Goal: Task Accomplishment & Management: Use online tool/utility

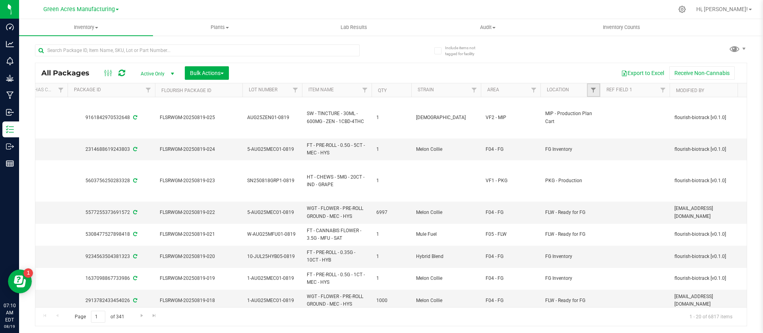
click at [590, 91] on link "Filter" at bounding box center [593, 90] width 13 height 14
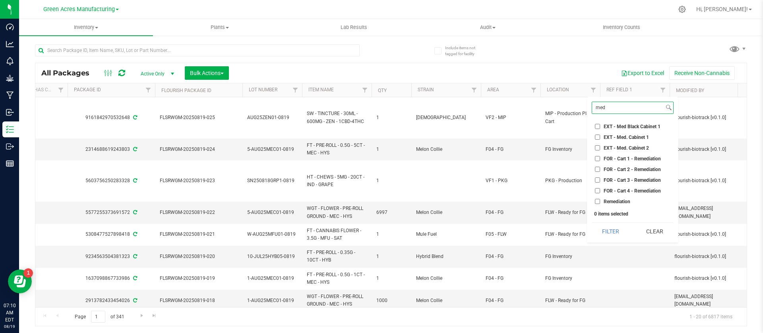
type input "med"
click at [614, 142] on ul "Select All [PERSON_NAME] - Production [PERSON_NAME] - Raw Material Storage Boxe…" at bounding box center [633, 163] width 82 height 86
click at [609, 147] on span "EXT - Med. Cabinet 2" at bounding box center [626, 148] width 45 height 5
click at [600, 147] on input "EXT - Med. Cabinet 2" at bounding box center [597, 147] width 5 height 5
checkbox input "true"
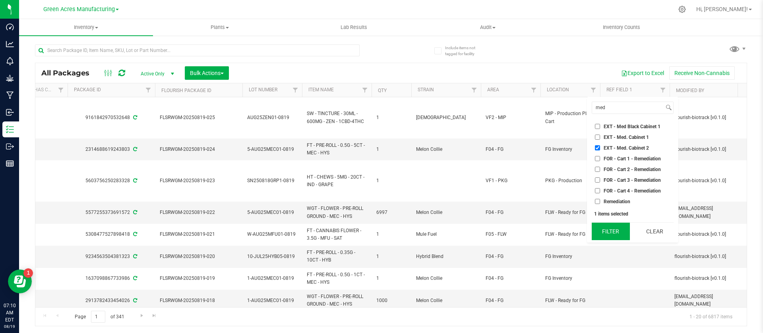
click at [610, 234] on button "Filter" at bounding box center [611, 231] width 38 height 17
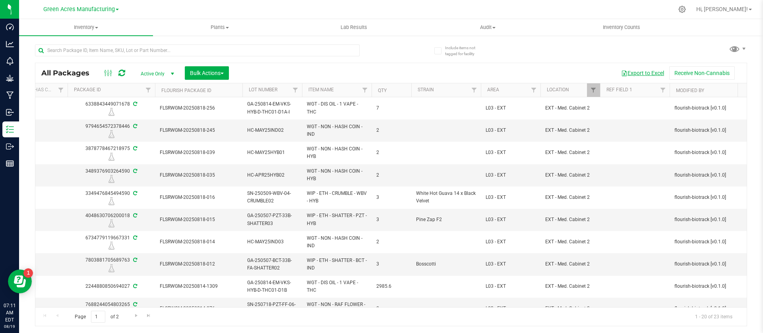
click at [627, 74] on button "Export to Excel" at bounding box center [642, 73] width 53 height 14
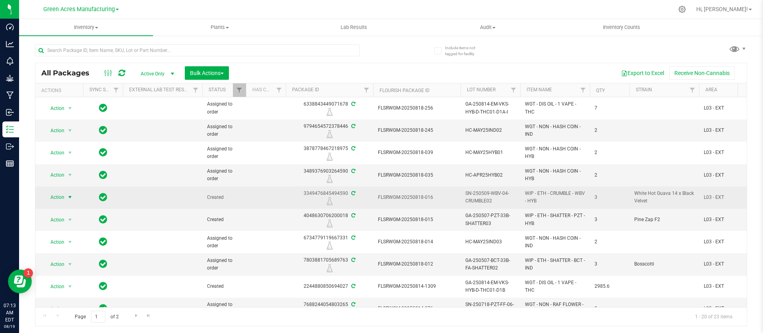
click at [58, 195] on span "Action" at bounding box center [53, 197] width 21 height 11
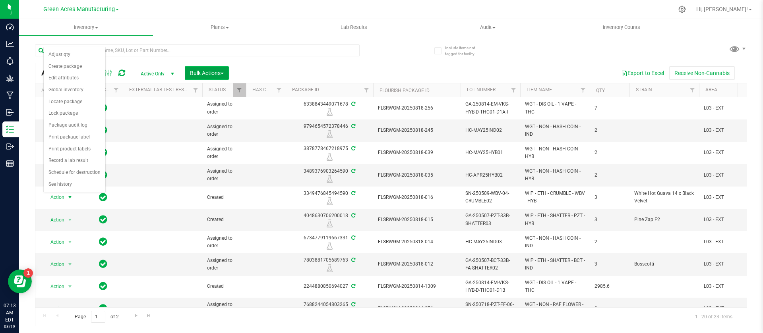
click at [199, 74] on span "Bulk Actions" at bounding box center [207, 73] width 34 height 6
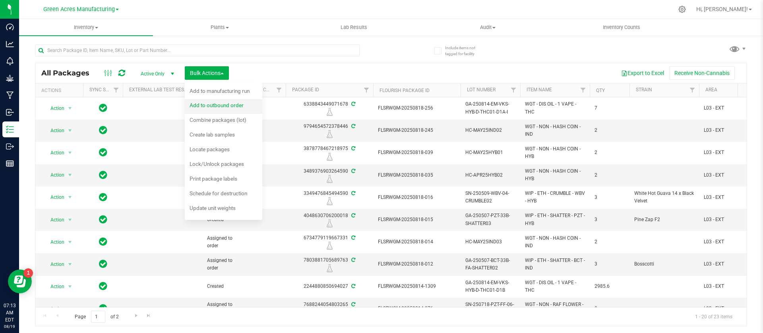
click at [199, 105] on span "Add to outbound order" at bounding box center [217, 105] width 54 height 6
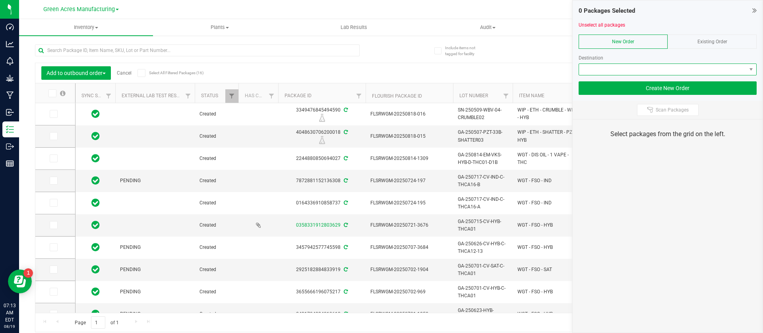
click at [610, 71] on span at bounding box center [662, 69] width 167 height 11
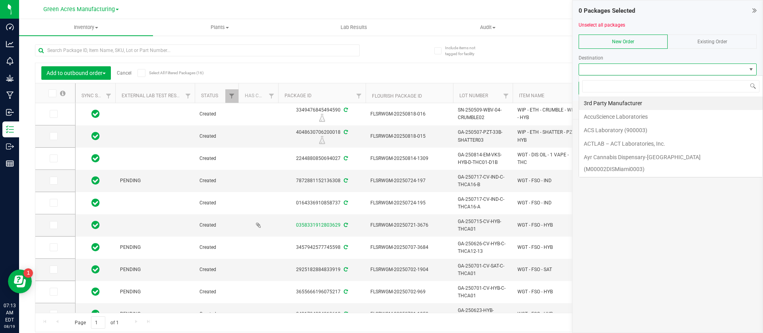
scroll to position [12, 178]
click at [694, 37] on div "Existing Order" at bounding box center [712, 42] width 89 height 14
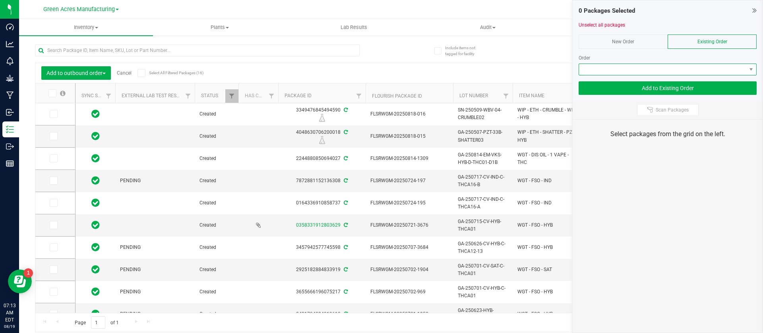
click at [635, 68] on span at bounding box center [662, 69] width 167 height 11
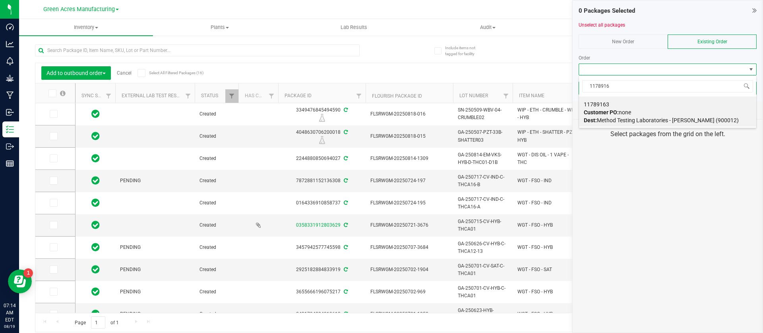
type input "11789163"
click at [639, 113] on div "11789163 Customer PO: none Dest: Method Testing Laboratories - [PERSON_NAME] (9…" at bounding box center [668, 112] width 168 height 30
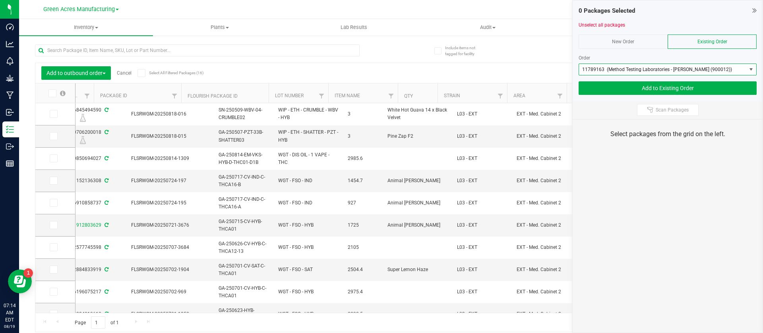
scroll to position [0, 239]
click at [366, 97] on th "Qty" at bounding box center [363, 93] width 40 height 20
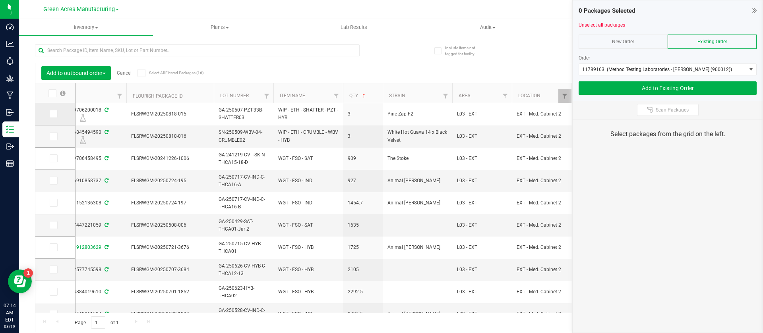
click at [52, 114] on icon at bounding box center [52, 114] width 5 height 0
click at [0, 0] on input "checkbox" at bounding box center [0, 0] width 0 height 0
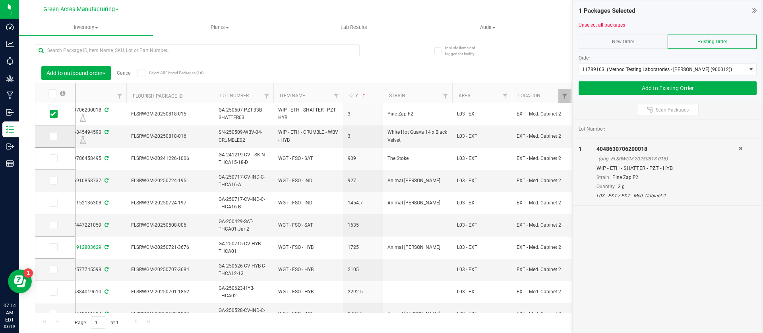
click at [50, 137] on span at bounding box center [54, 136] width 8 height 8
click at [0, 0] on input "checkbox" at bounding box center [0, 0] width 0 height 0
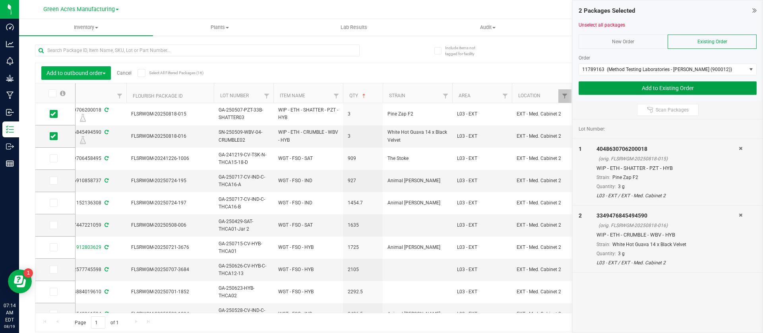
click at [624, 86] on button "Add to Existing Order" at bounding box center [668, 88] width 178 height 14
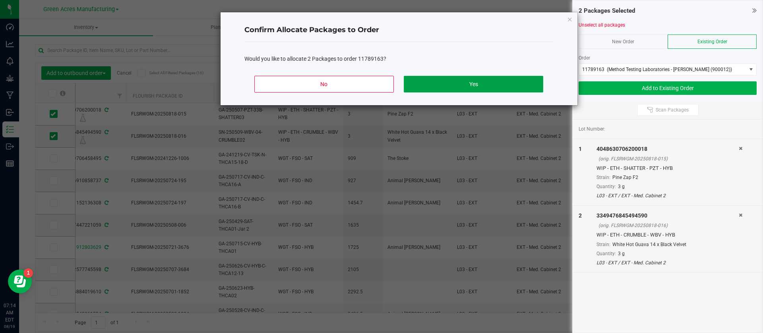
click at [461, 80] on button "Yes" at bounding box center [473, 84] width 139 height 17
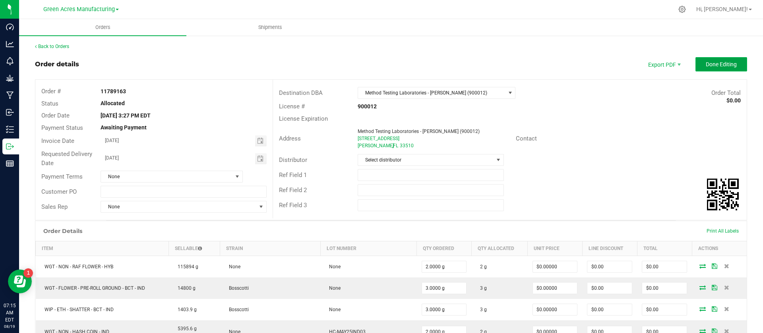
click at [706, 66] on span "Done Editing" at bounding box center [721, 64] width 31 height 6
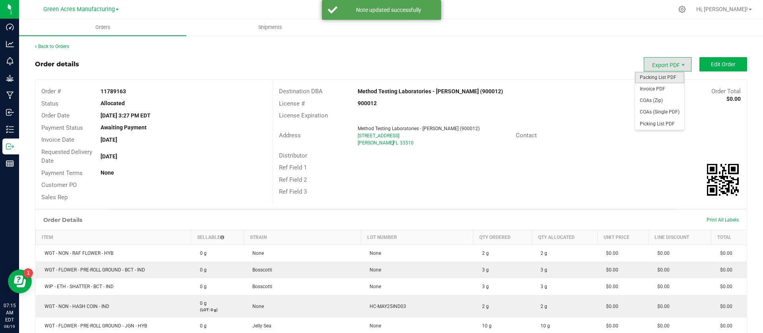
click at [658, 77] on span "Packing List PDF" at bounding box center [659, 78] width 49 height 12
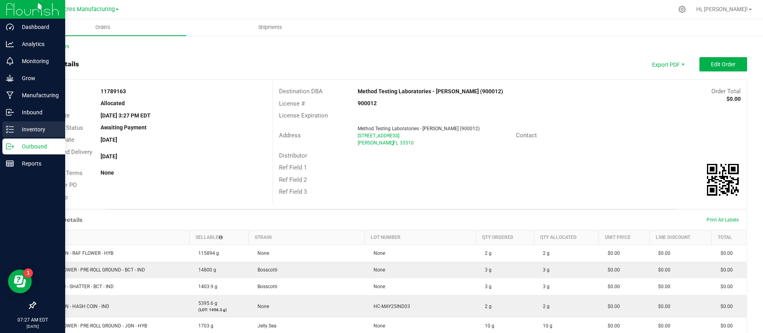
click at [27, 127] on p "Inventory" at bounding box center [38, 130] width 48 height 10
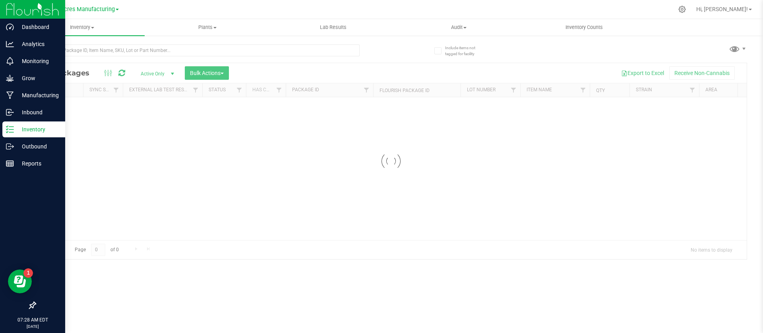
click at [95, 44] on div at bounding box center [213, 49] width 356 height 25
click at [86, 49] on input "text" at bounding box center [197, 51] width 325 height 12
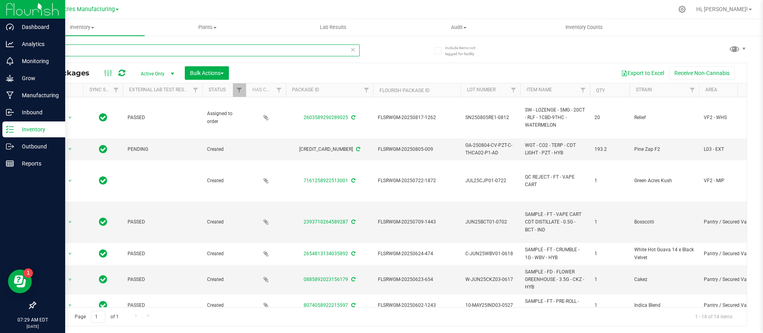
click at [46, 51] on input "5892" at bounding box center [197, 51] width 325 height 12
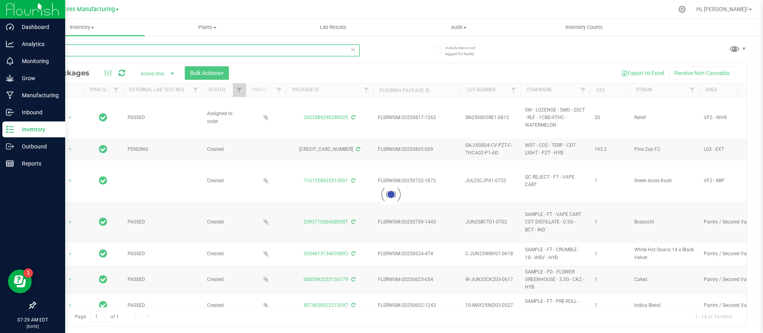
type input "205892"
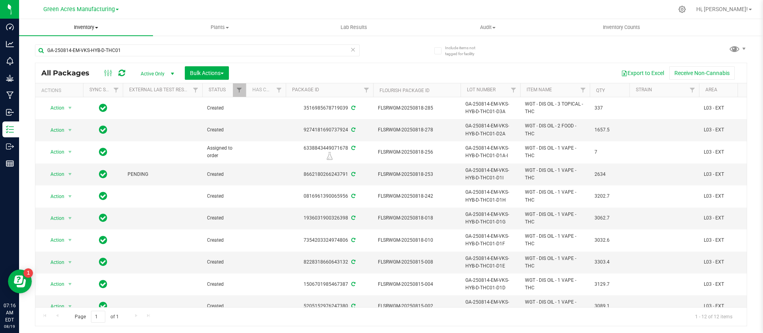
click at [85, 25] on span "Inventory" at bounding box center [86, 27] width 134 height 7
click at [59, 49] on span "All packages" at bounding box center [46, 48] width 54 height 7
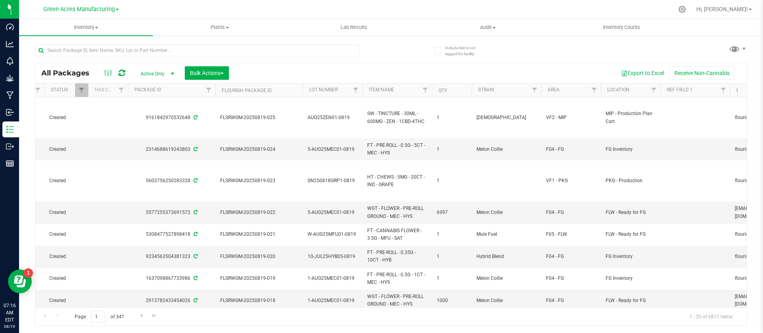
scroll to position [0, 162]
click at [645, 84] on link "Filter" at bounding box center [649, 90] width 13 height 14
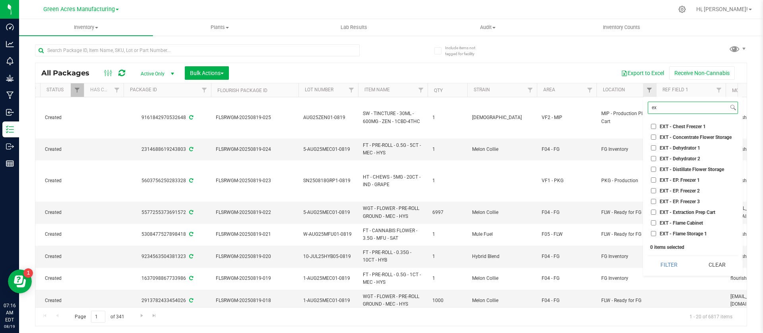
type input "e"
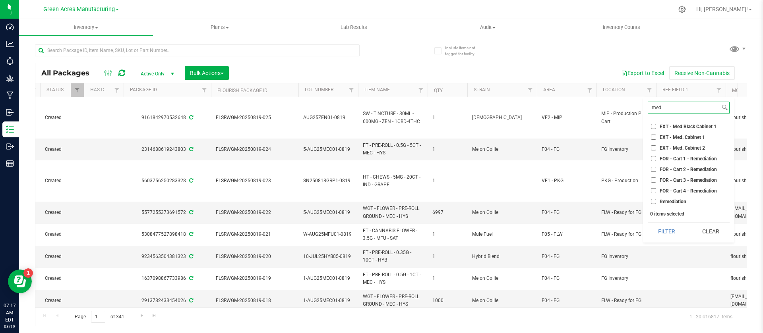
type input "med"
click at [670, 126] on span "EXT - Med Black Cabinet 1" at bounding box center [688, 126] width 57 height 5
click at [656, 126] on input "EXT - Med Black Cabinet 1" at bounding box center [653, 126] width 5 height 5
checkbox input "true"
click at [666, 139] on span "EXT - Med. Cabinet 1" at bounding box center [682, 137] width 45 height 5
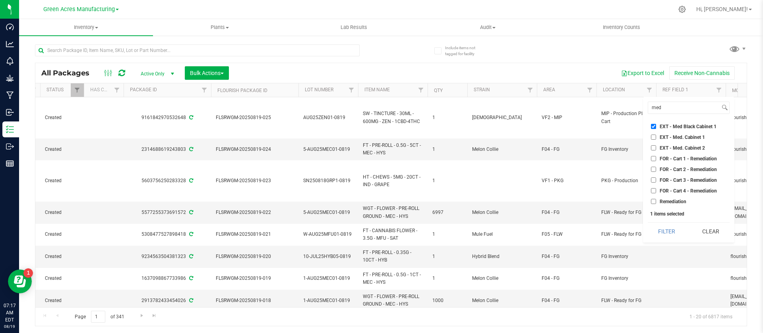
click at [656, 139] on input "EXT - Med. Cabinet 1" at bounding box center [653, 137] width 5 height 5
checkbox input "true"
click at [660, 239] on button "Filter" at bounding box center [667, 231] width 38 height 17
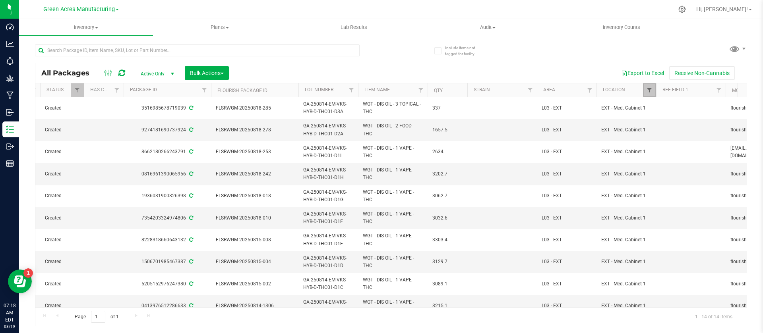
click at [651, 87] on span "Filter" at bounding box center [649, 90] width 6 height 6
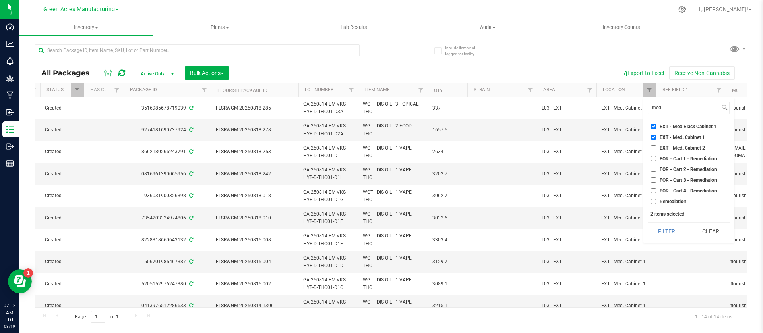
click at [683, 146] on span "EXT - Med. Cabinet 2" at bounding box center [682, 148] width 45 height 5
click at [656, 146] on input "EXT - Med. Cabinet 2" at bounding box center [653, 147] width 5 height 5
checkbox input "true"
click at [673, 136] on span "EXT - Med. Cabinet 1" at bounding box center [682, 137] width 45 height 5
click at [656, 136] on input "EXT - Med. Cabinet 1" at bounding box center [653, 137] width 5 height 5
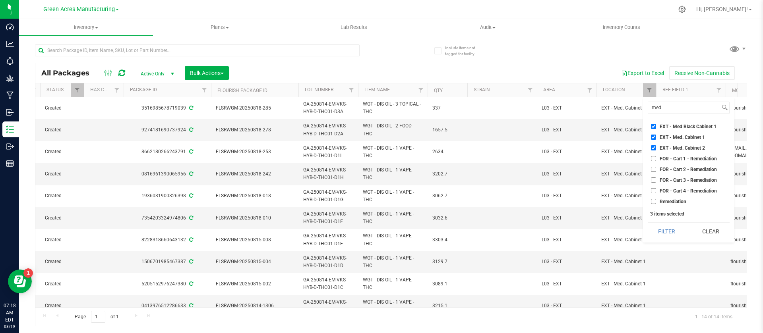
checkbox input "false"
click at [672, 125] on span "EXT - Med Black Cabinet 1" at bounding box center [688, 126] width 57 height 5
click at [656, 125] on input "EXT - Med Black Cabinet 1" at bounding box center [653, 126] width 5 height 5
checkbox input "false"
click at [668, 232] on button "Filter" at bounding box center [667, 231] width 38 height 17
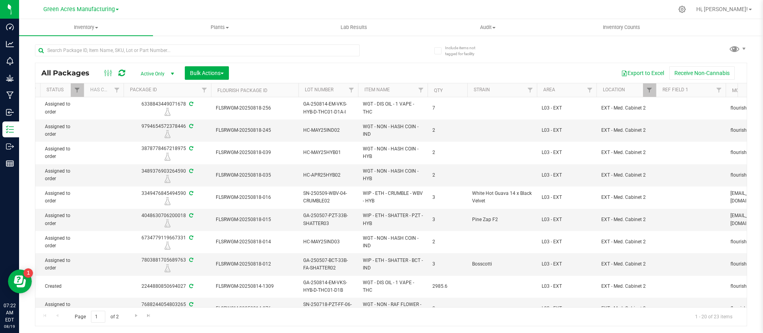
click at [203, 65] on div "All Packages Active Only Active Only Lab Samples Locked All External Internal B…" at bounding box center [390, 73] width 711 height 20
click at [189, 71] on button "Bulk Actions" at bounding box center [207, 73] width 44 height 14
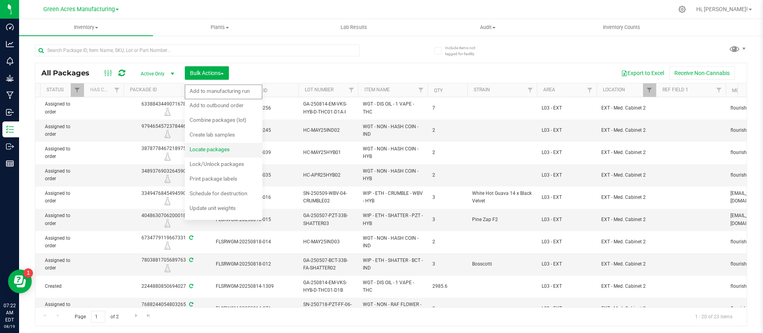
click at [215, 145] on div "Locate packages" at bounding box center [215, 150] width 51 height 13
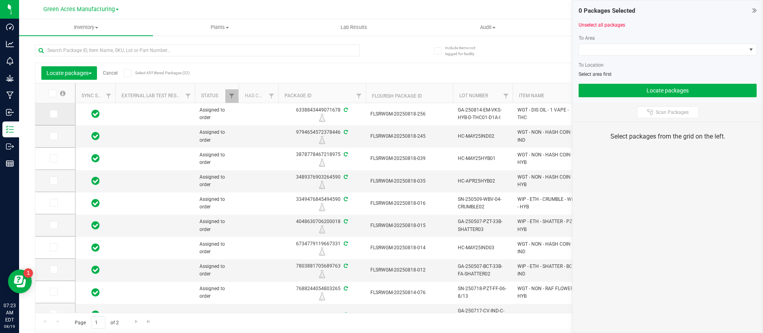
click at [53, 114] on icon at bounding box center [52, 114] width 5 height 0
click at [0, 0] on input "checkbox" at bounding box center [0, 0] width 0 height 0
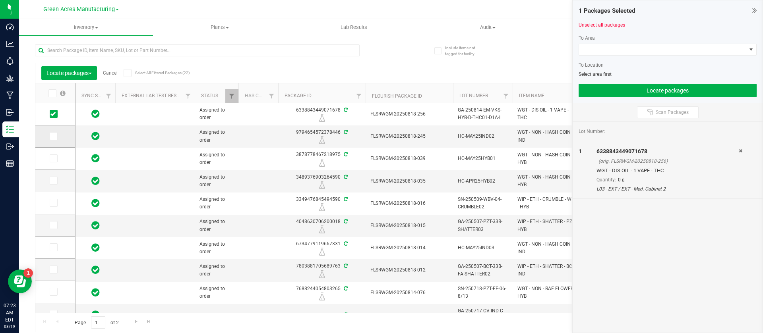
click at [53, 136] on icon at bounding box center [52, 136] width 5 height 0
click at [0, 0] on input "checkbox" at bounding box center [0, 0] width 0 height 0
click at [50, 159] on icon at bounding box center [52, 159] width 5 height 0
click at [0, 0] on input "checkbox" at bounding box center [0, 0] width 0 height 0
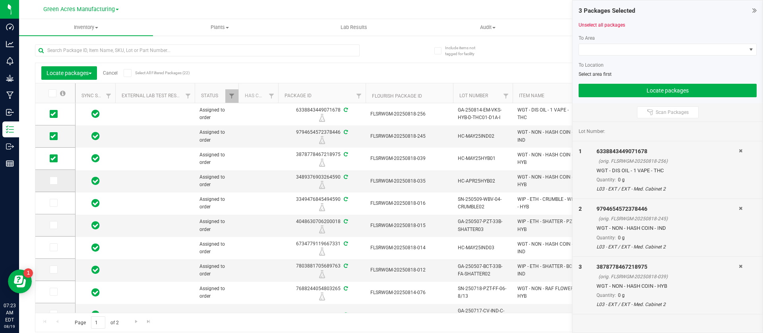
click at [53, 184] on span at bounding box center [54, 181] width 8 height 8
click at [0, 0] on input "checkbox" at bounding box center [0, 0] width 0 height 0
click at [53, 207] on td at bounding box center [55, 203] width 40 height 22
click at [53, 203] on icon at bounding box center [52, 203] width 5 height 0
click at [0, 0] on input "checkbox" at bounding box center [0, 0] width 0 height 0
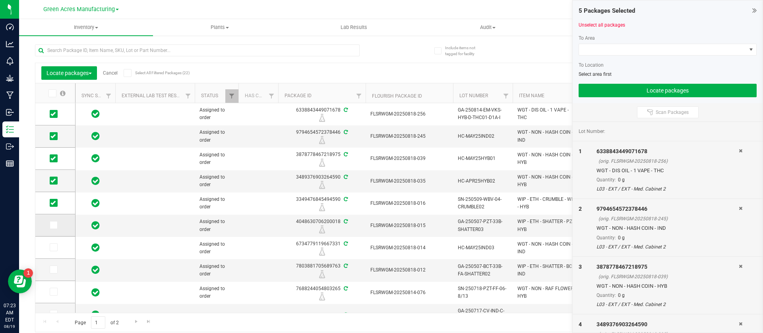
click at [54, 225] on icon at bounding box center [52, 225] width 5 height 0
click at [0, 0] on input "checkbox" at bounding box center [0, 0] width 0 height 0
click at [52, 248] on icon at bounding box center [52, 248] width 5 height 0
click at [0, 0] on input "checkbox" at bounding box center [0, 0] width 0 height 0
click at [55, 248] on icon at bounding box center [52, 248] width 5 height 0
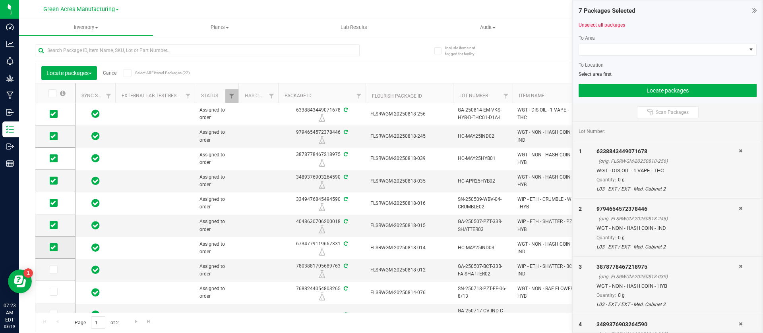
click at [0, 0] on input "checkbox" at bounding box center [0, 0] width 0 height 0
click at [55, 248] on icon at bounding box center [52, 248] width 5 height 0
click at [0, 0] on input "checkbox" at bounding box center [0, 0] width 0 height 0
click at [51, 270] on icon at bounding box center [52, 270] width 5 height 0
click at [0, 0] on input "checkbox" at bounding box center [0, 0] width 0 height 0
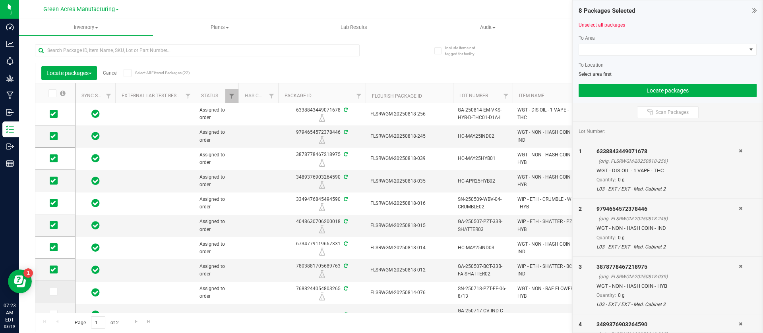
click at [56, 293] on span at bounding box center [54, 292] width 8 height 8
click at [0, 0] on input "checkbox" at bounding box center [0, 0] width 0 height 0
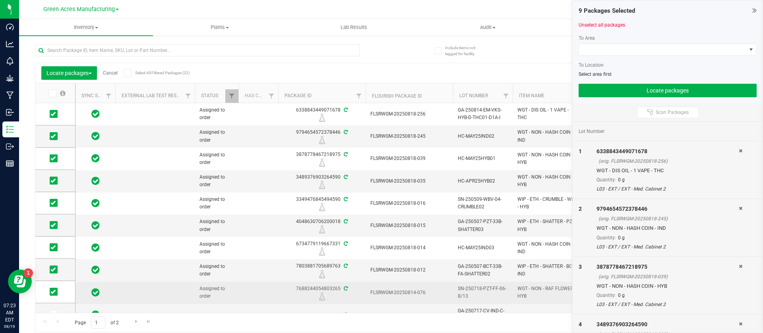
click at [489, 289] on span "SN-250718-PZT-FF-06-8/13" at bounding box center [483, 292] width 50 height 15
click at [534, 288] on span "WGT - NON - RAF FLOWER - HYB" at bounding box center [547, 292] width 60 height 15
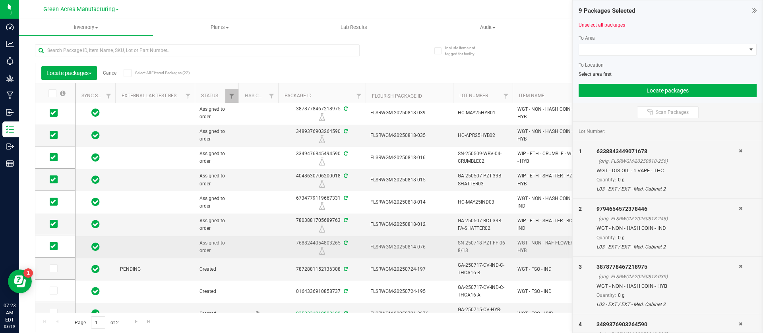
scroll to position [48, 0]
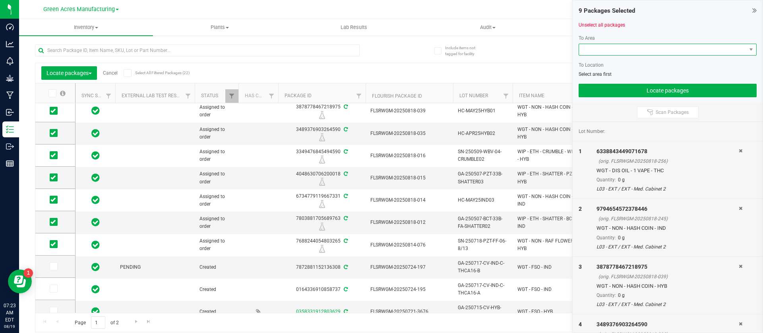
click at [627, 53] on span at bounding box center [662, 49] width 167 height 11
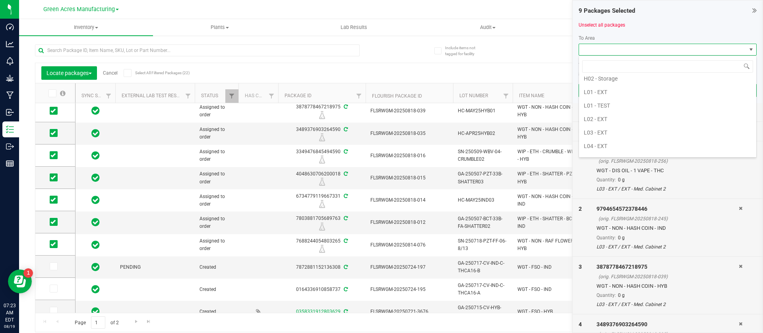
scroll to position [215, 0]
click at [663, 151] on li "Pantry / Secured Vault" at bounding box center [667, 153] width 177 height 14
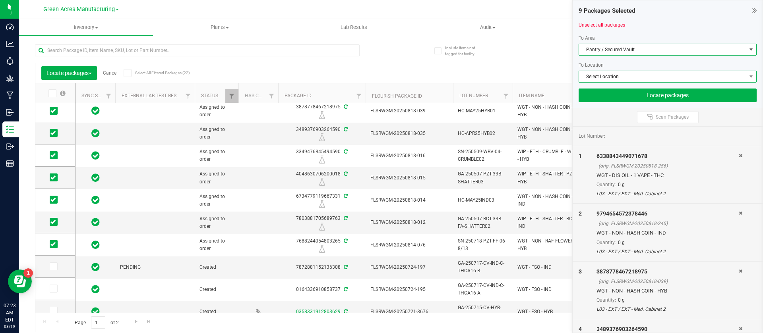
click at [618, 77] on span "Select Location" at bounding box center [662, 76] width 167 height 11
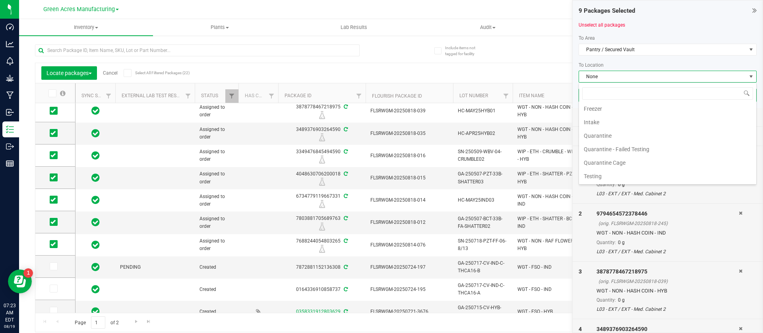
scroll to position [0, 0]
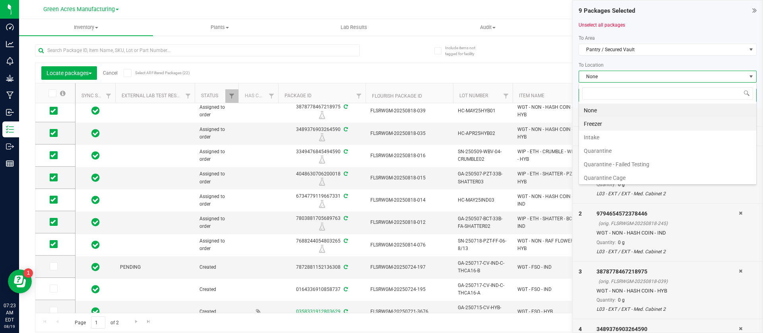
click at [653, 127] on li "Freezer" at bounding box center [667, 124] width 177 height 14
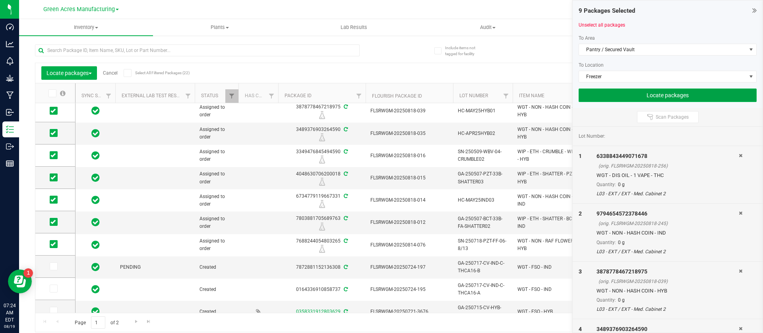
click at [618, 98] on button "Locate packages" at bounding box center [668, 96] width 178 height 14
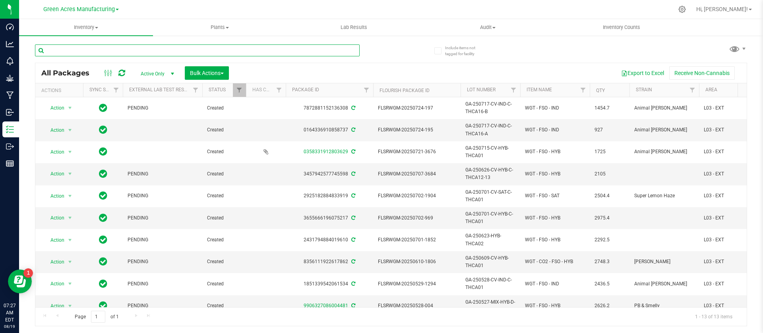
click at [125, 52] on input "text" at bounding box center [197, 51] width 325 height 12
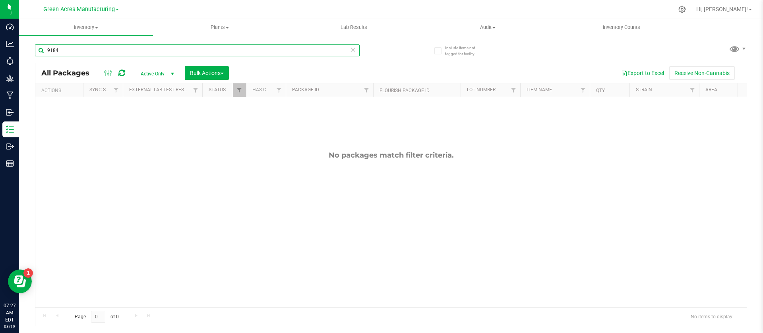
click at [125, 52] on input "9184" at bounding box center [197, 51] width 325 height 12
type input "9184"
click at [89, 28] on span "Inventory" at bounding box center [86, 27] width 134 height 7
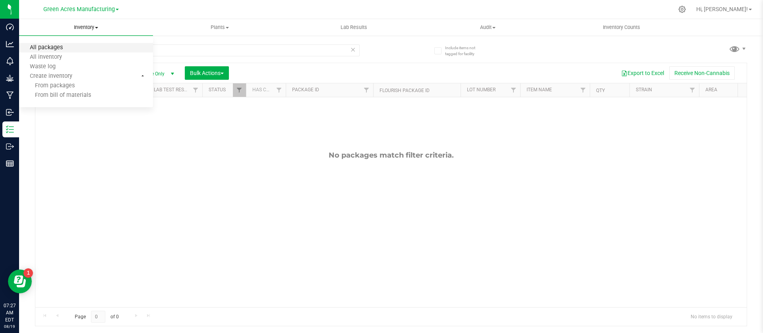
click at [69, 45] on span "All packages" at bounding box center [46, 48] width 54 height 7
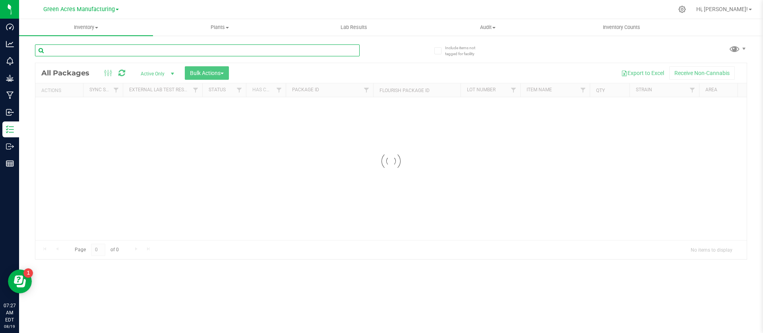
click at [69, 45] on input "text" at bounding box center [197, 51] width 325 height 12
paste input "9184"
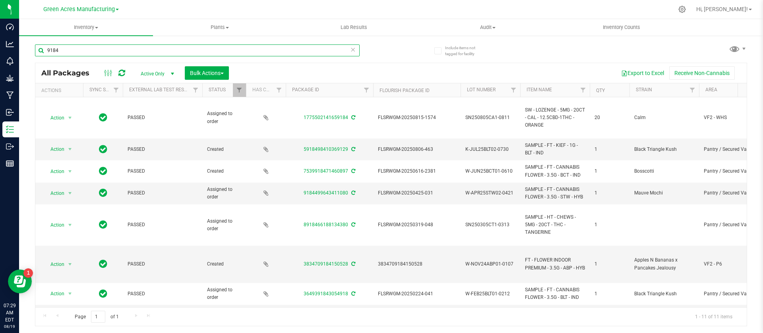
click at [46, 50] on input "9184" at bounding box center [197, 51] width 325 height 12
type input "459184"
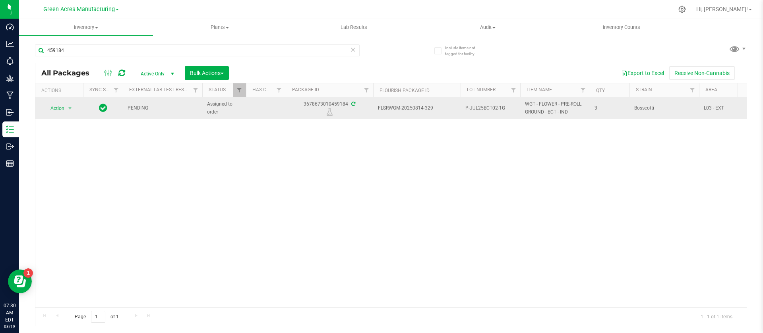
click at [325, 104] on div "3678673010459184" at bounding box center [330, 108] width 90 height 15
copy div "3678673010459184"
click at [498, 107] on span "P-JUL25BCT02-1G" at bounding box center [490, 109] width 50 height 8
click at [498, 107] on input "P-JUL25BCT02-1G" at bounding box center [488, 108] width 57 height 12
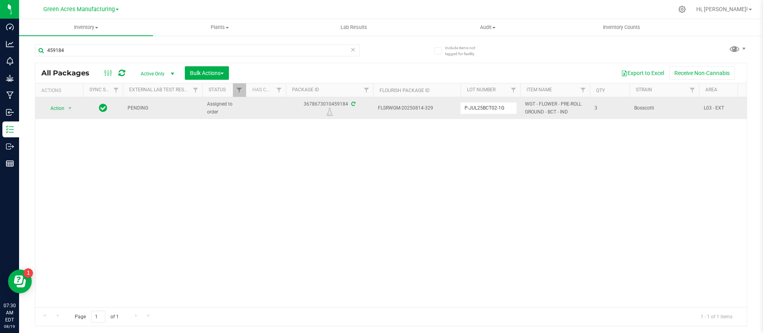
click at [498, 107] on input "P-JUL25BCT02-1G" at bounding box center [488, 108] width 57 height 12
click at [556, 107] on span "WGT - FLOWER - PRE-ROLL GROUND - BCT - IND" at bounding box center [555, 108] width 60 height 15
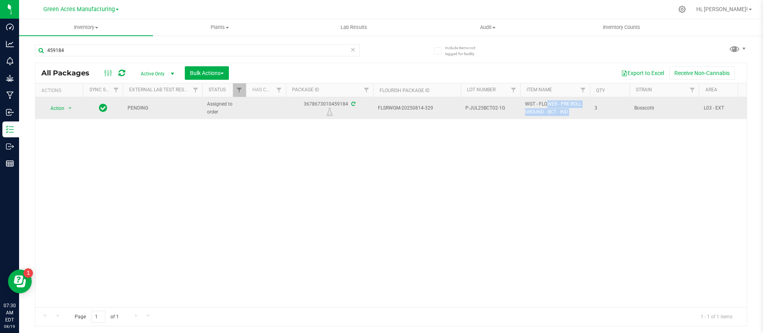
click at [556, 107] on span "WGT - FLOWER - PRE-ROLL GROUND - BCT - IND" at bounding box center [555, 108] width 60 height 15
copy tr "WGT - FLOWER - PRE-ROLL GROUND - BCT - IND"
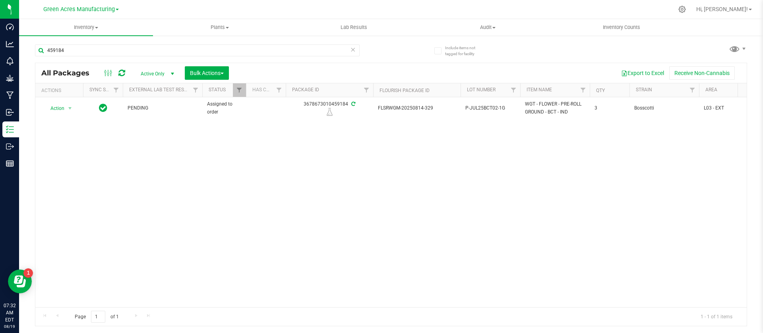
click at [274, 212] on div "Action Action Edit attributes Global inventory Locate package Package audit log…" at bounding box center [390, 202] width 711 height 210
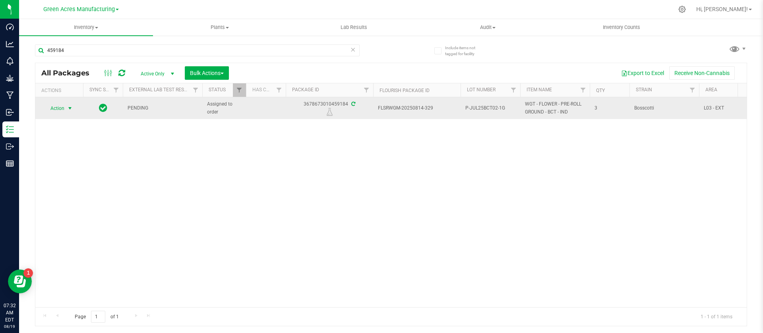
click at [66, 105] on span "select" at bounding box center [70, 108] width 10 height 11
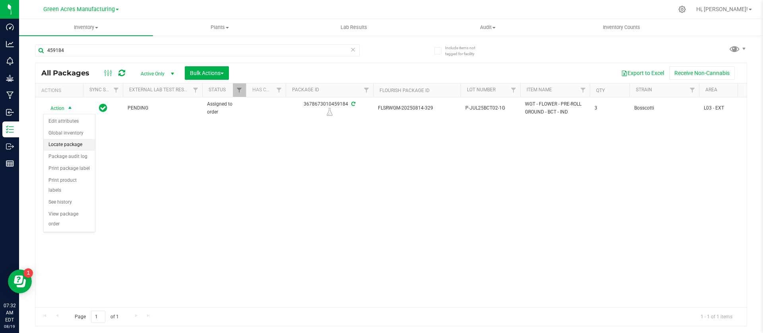
click at [66, 141] on li "Locate package" at bounding box center [69, 145] width 51 height 12
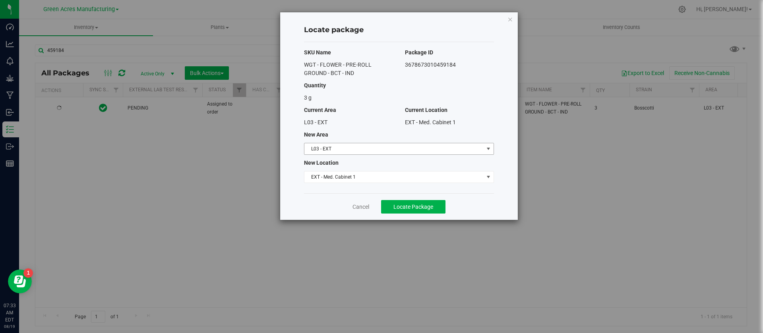
click at [351, 145] on span "L03 - EXT" at bounding box center [393, 148] width 179 height 11
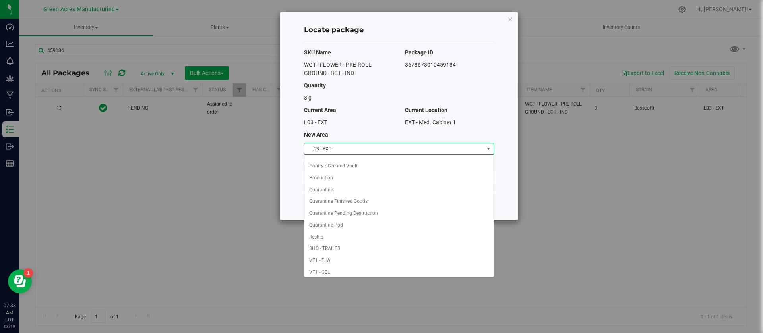
scroll to position [240, 0]
click at [354, 164] on ul "Dumpster 01 Dumpster 02 Excess Inventory FP F01 - SHO F02 - EXT F04 - Excess In…" at bounding box center [398, 171] width 189 height 508
click at [353, 171] on li "Pantry / Secured Vault" at bounding box center [398, 171] width 189 height 12
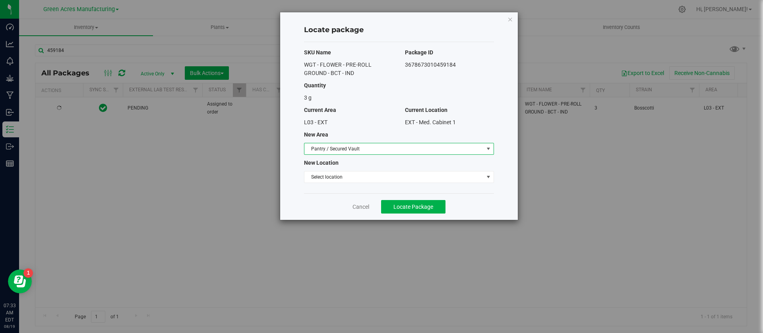
click at [334, 167] on div "New Location" at bounding box center [399, 163] width 202 height 8
click at [328, 173] on span "Select location" at bounding box center [393, 177] width 179 height 11
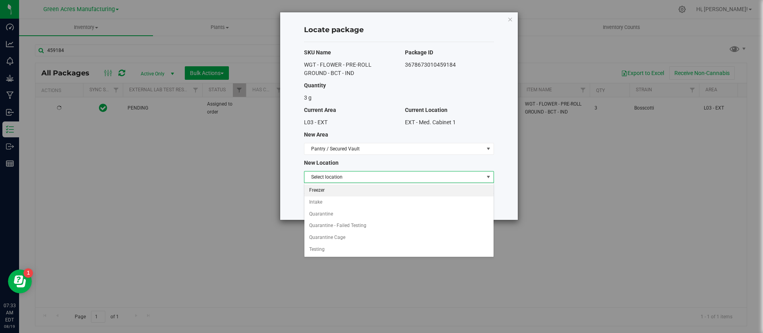
click at [326, 188] on li "Freezer" at bounding box center [398, 191] width 189 height 12
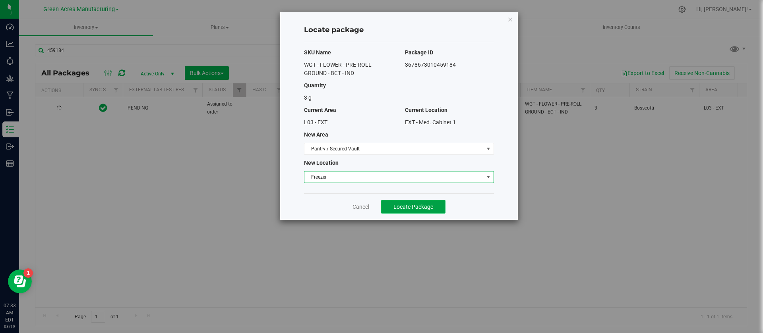
click at [405, 206] on span "Locate Package" at bounding box center [413, 207] width 40 height 6
